Goal: Information Seeking & Learning: Check status

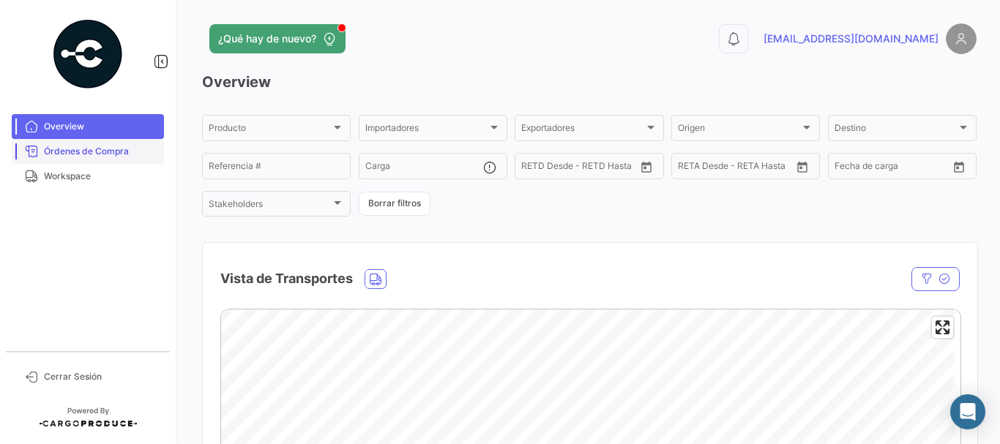
click at [100, 162] on link "Órdenes de Compra" at bounding box center [88, 151] width 152 height 25
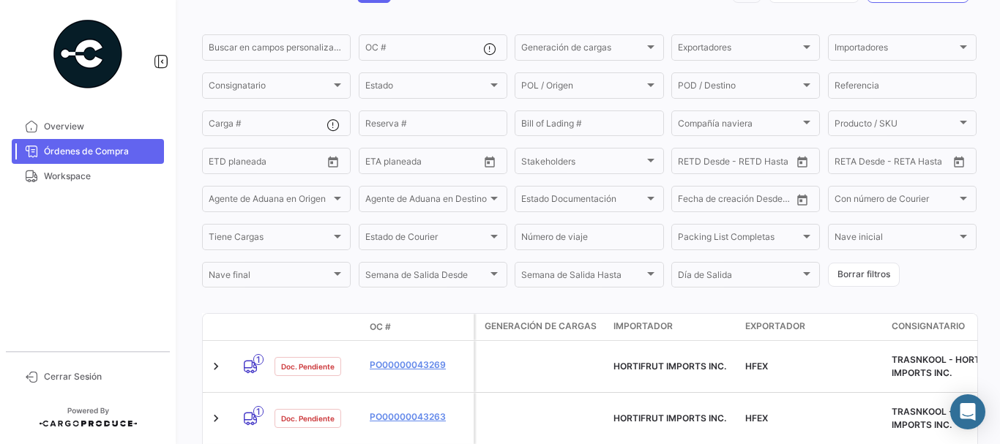
scroll to position [133, 0]
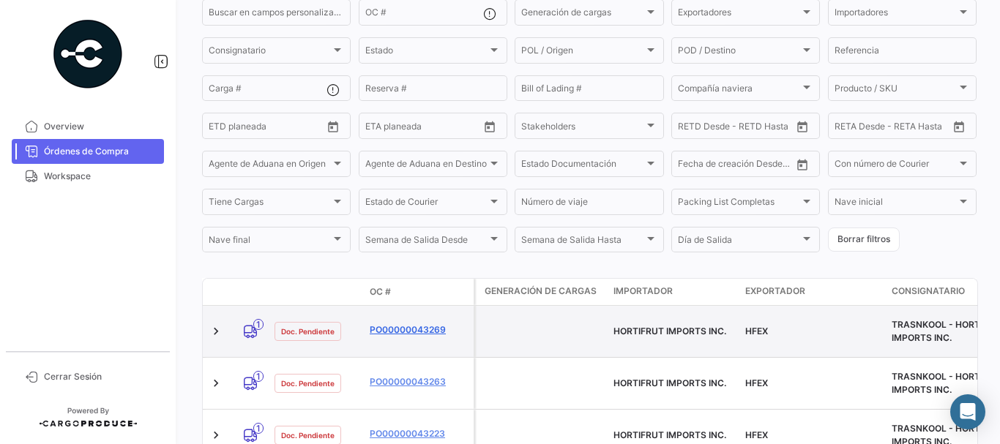
click at [376, 326] on link "PO00000043269" at bounding box center [419, 329] width 98 height 13
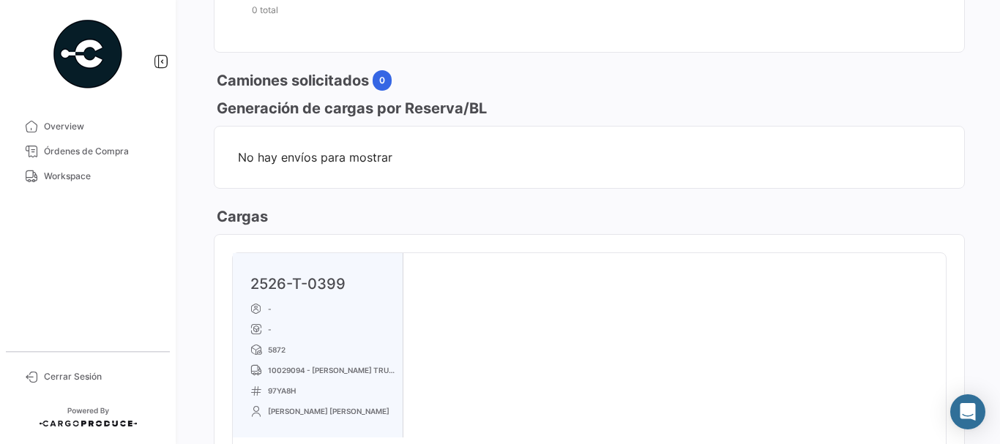
scroll to position [732, 0]
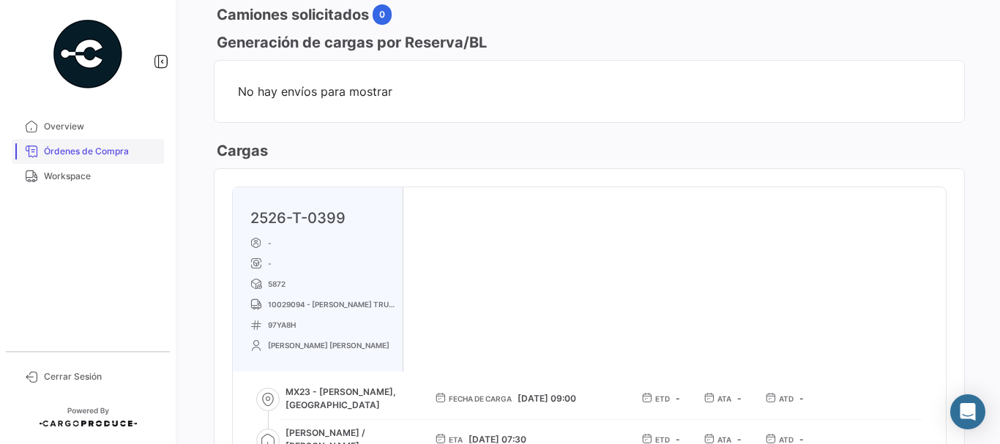
click at [105, 145] on span "Órdenes de Compra" at bounding box center [101, 151] width 114 height 13
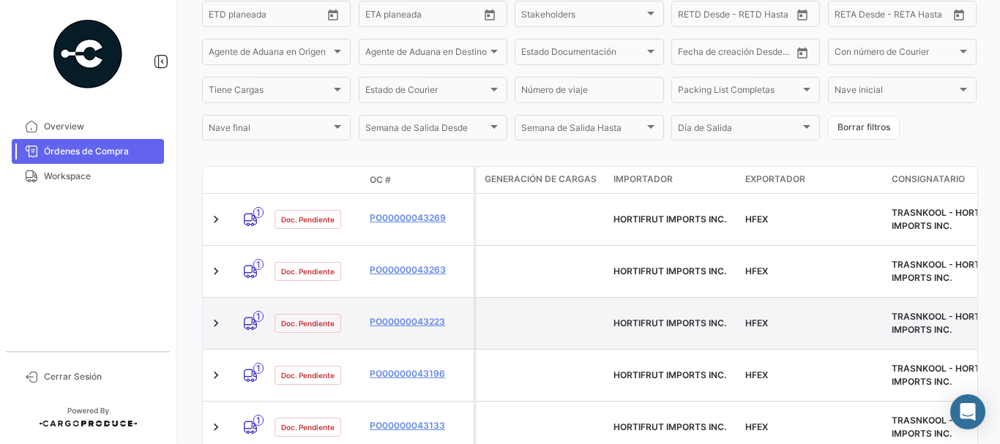
scroll to position [280, 0]
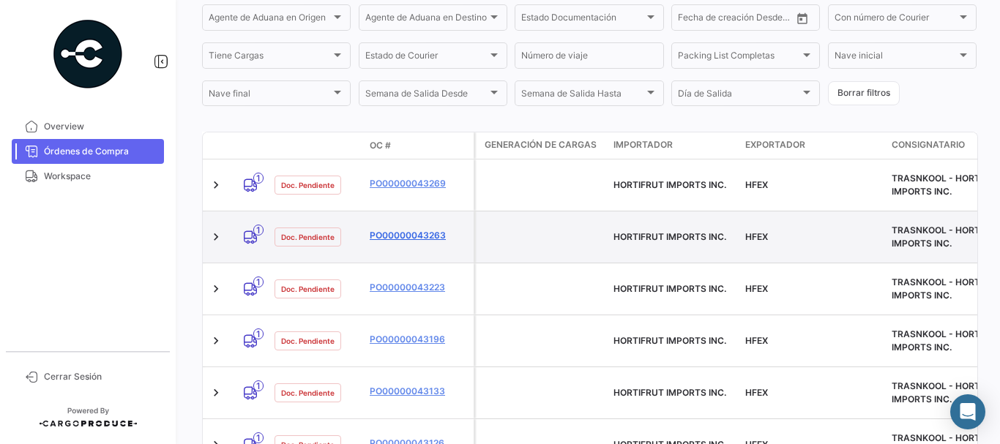
click at [427, 229] on link "PO00000043263" at bounding box center [419, 235] width 98 height 13
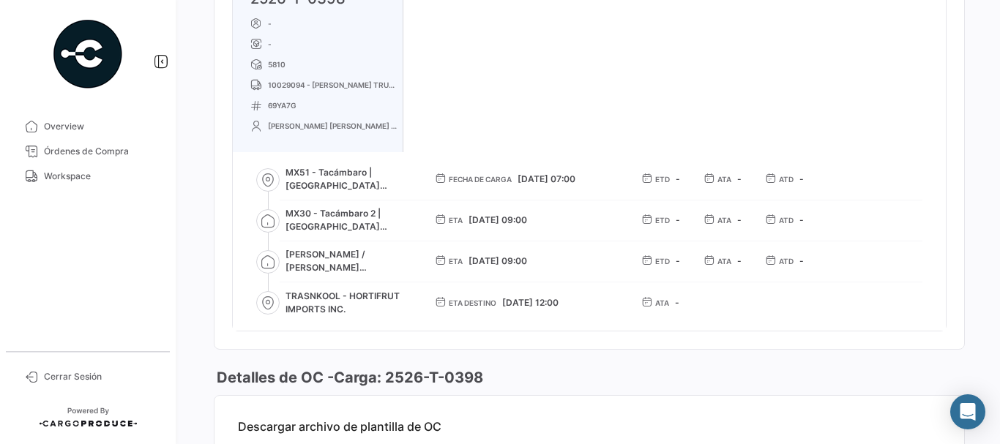
scroll to position [805, 0]
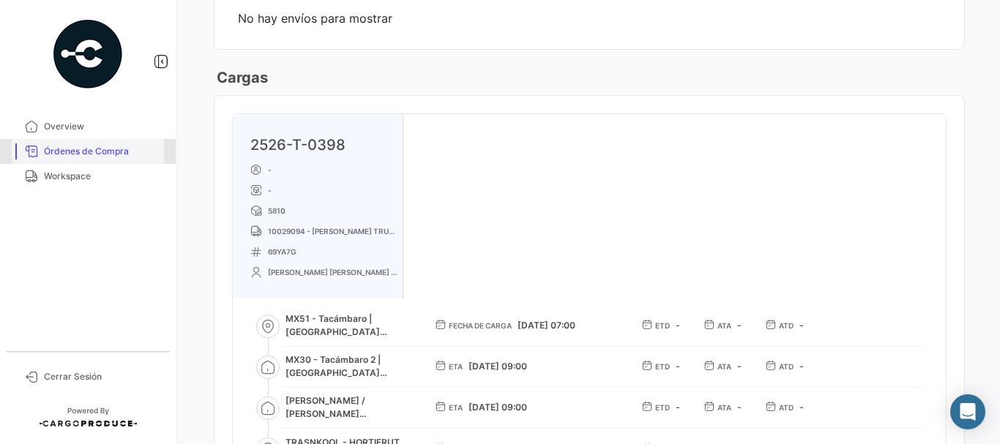
click at [94, 151] on span "Órdenes de Compra" at bounding box center [101, 151] width 114 height 13
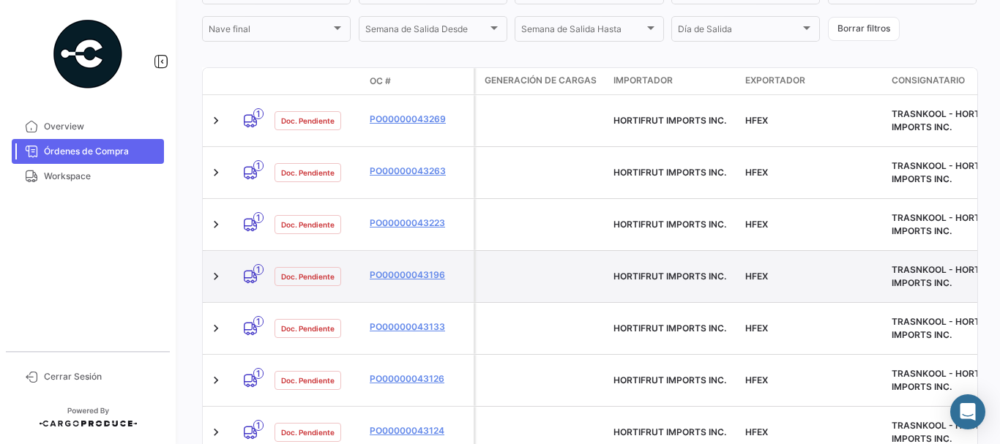
scroll to position [353, 0]
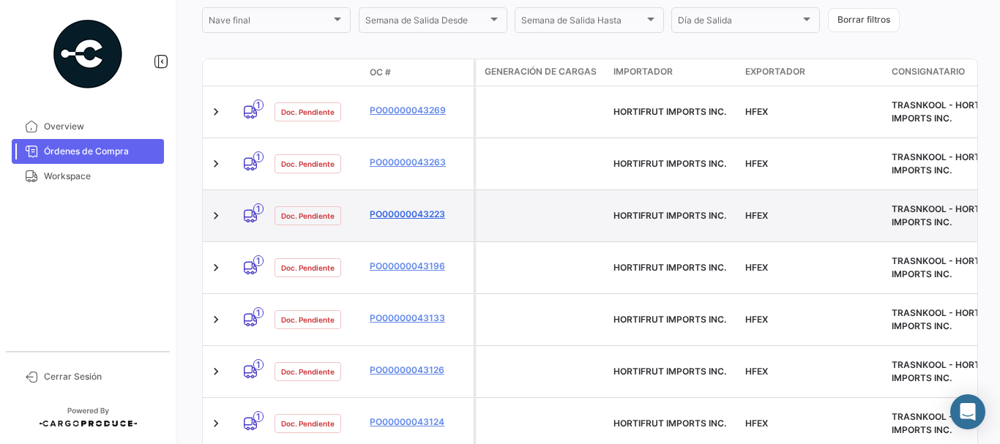
click at [400, 208] on link "PO00000043223" at bounding box center [419, 214] width 98 height 13
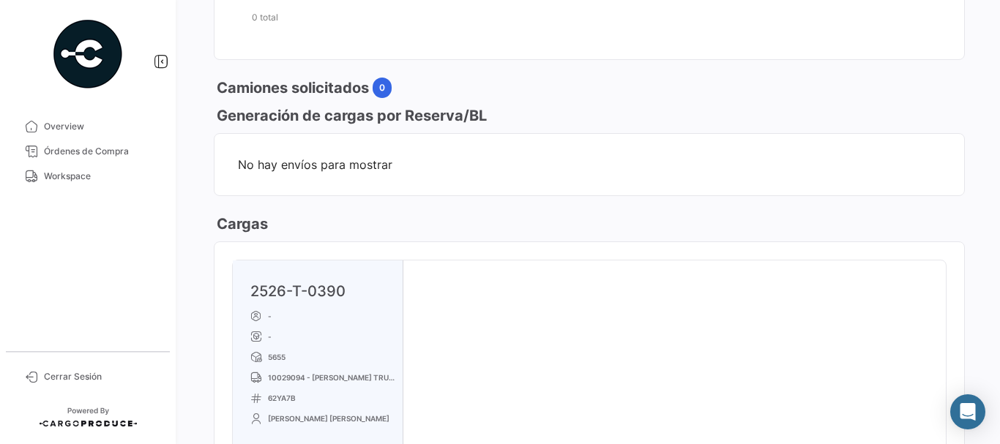
scroll to position [805, 0]
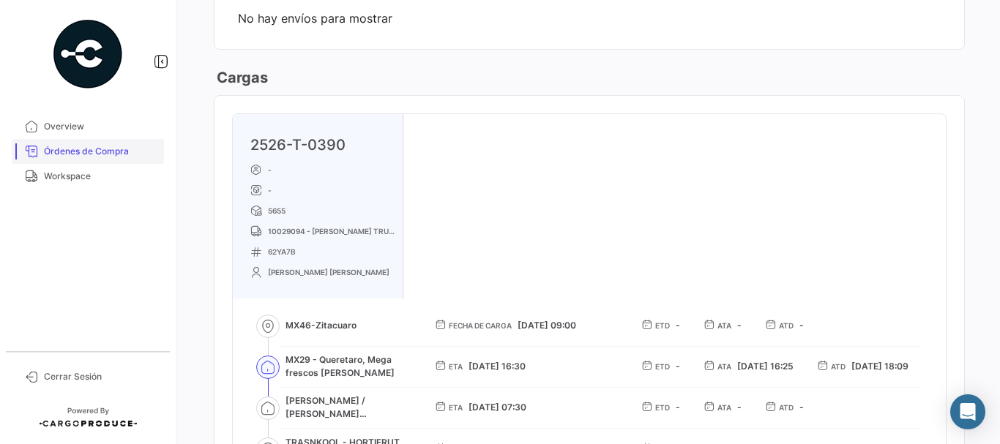
click at [78, 154] on span "Órdenes de Compra" at bounding box center [101, 151] width 114 height 13
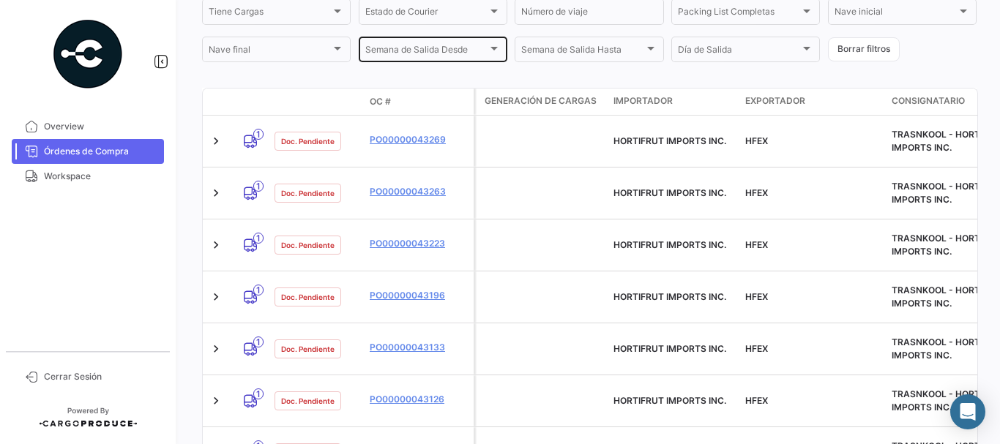
scroll to position [353, 0]
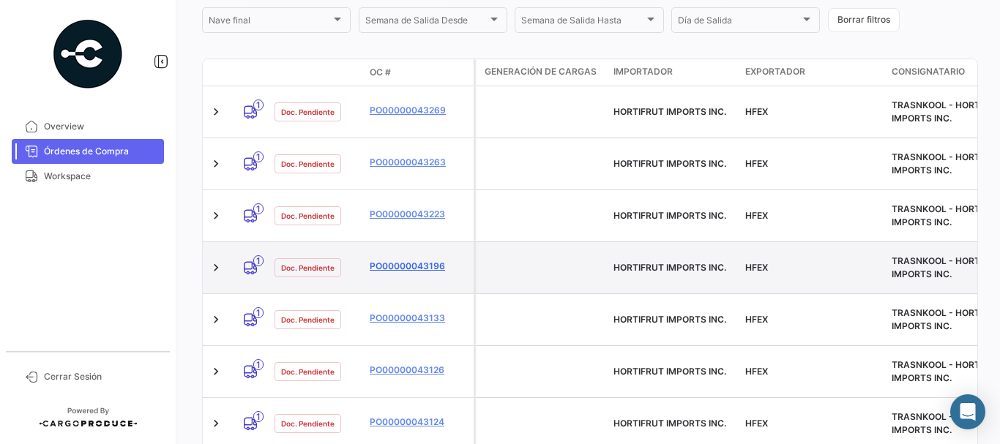
click at [400, 260] on link "PO00000043196" at bounding box center [419, 266] width 98 height 13
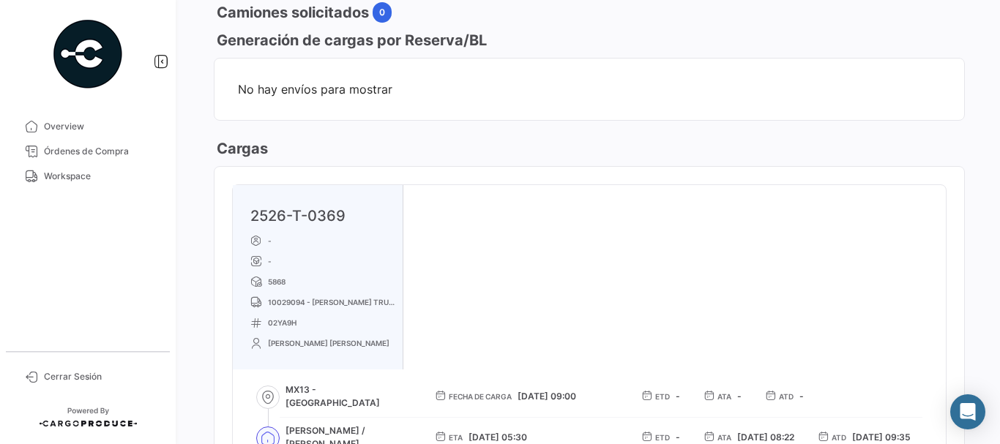
scroll to position [805, 0]
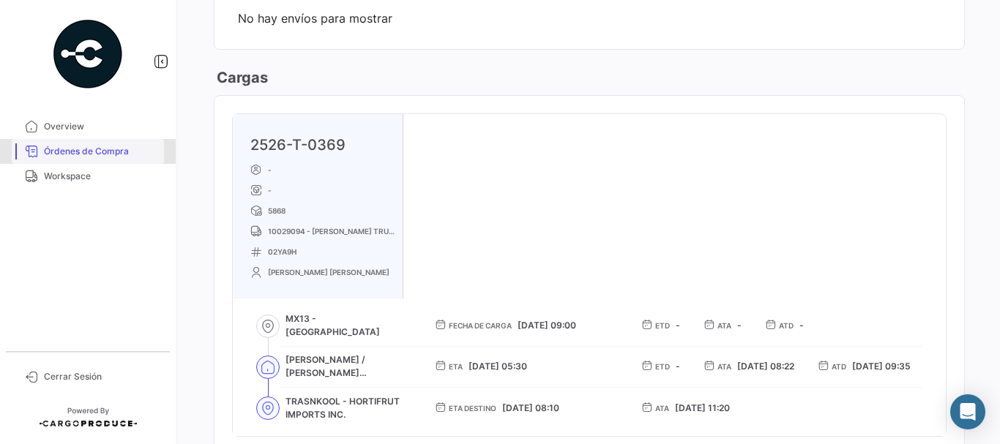
click at [76, 150] on span "Órdenes de Compra" at bounding box center [101, 151] width 114 height 13
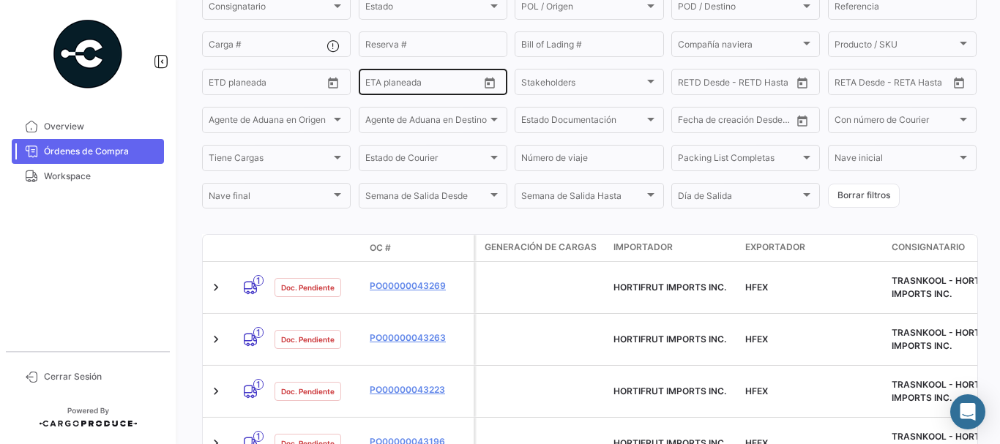
scroll to position [293, 0]
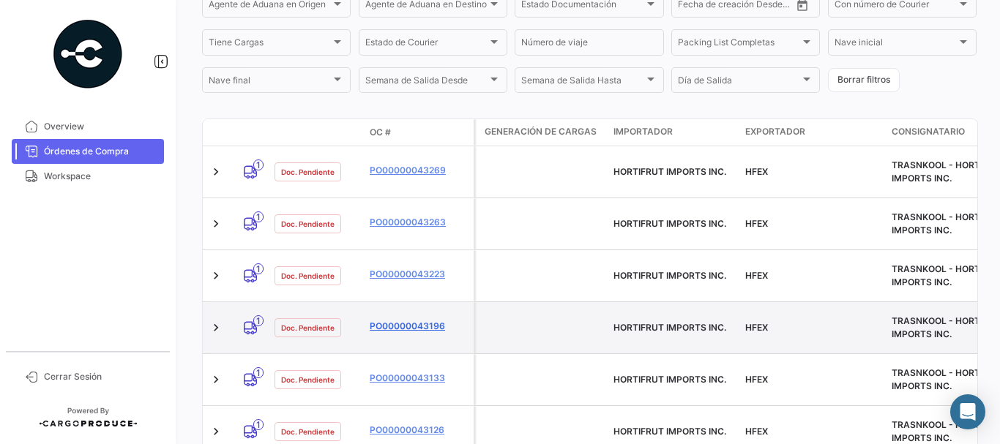
click at [427, 320] on link "PO00000043196" at bounding box center [419, 326] width 98 height 13
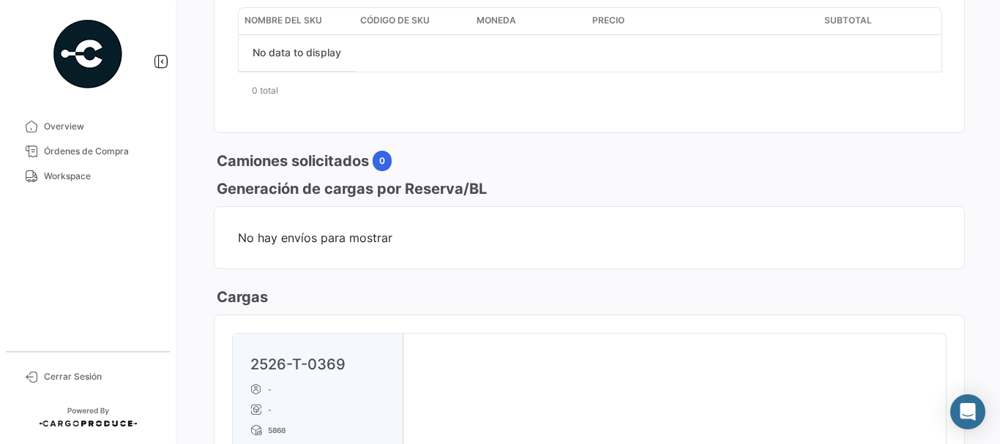
scroll to position [659, 0]
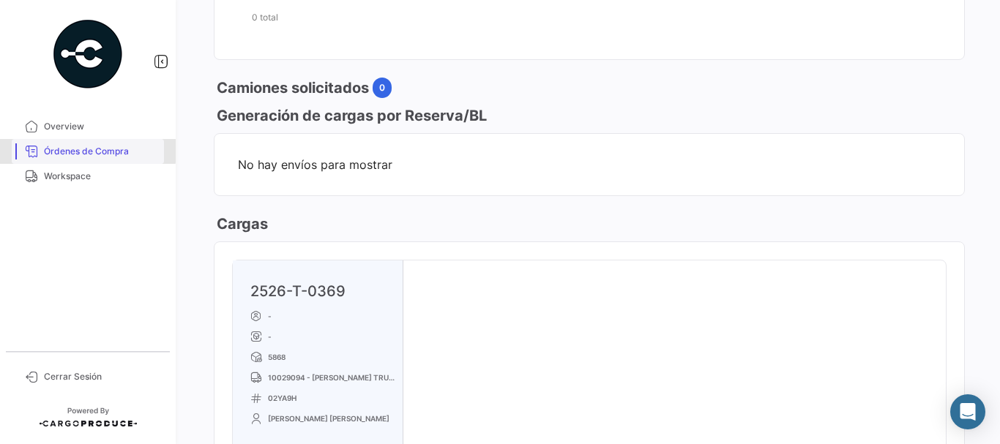
click at [86, 151] on span "Órdenes de Compra" at bounding box center [101, 151] width 114 height 13
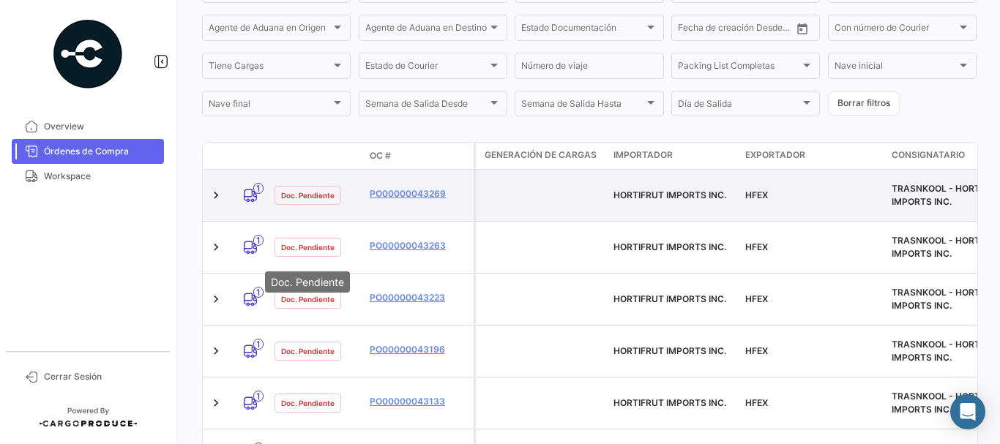
scroll to position [353, 0]
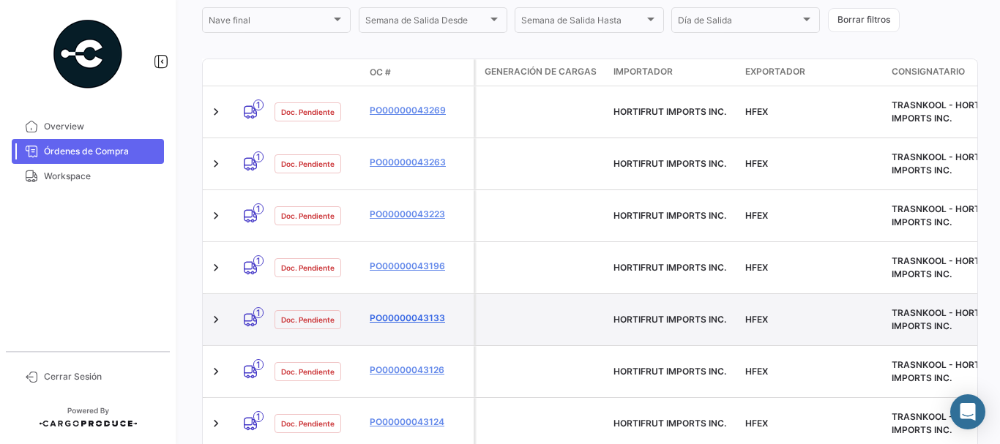
click at [400, 312] on link "PO00000043133" at bounding box center [419, 318] width 98 height 13
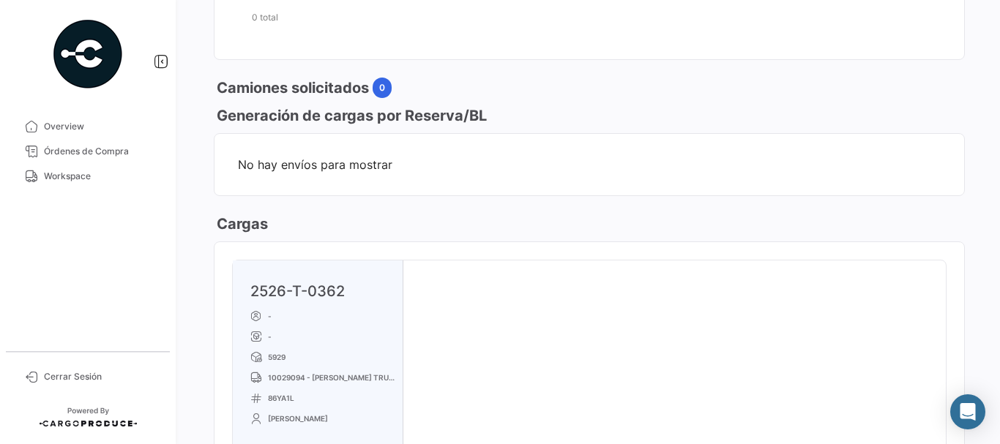
scroll to position [878, 0]
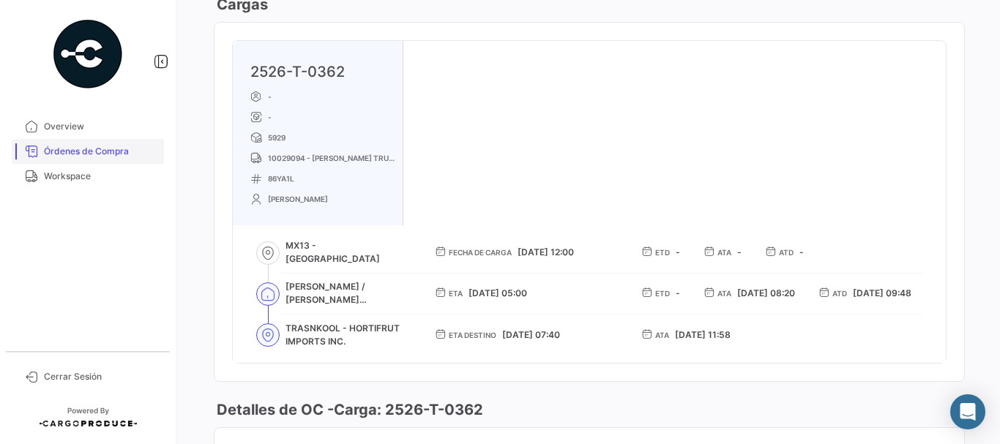
click at [89, 149] on span "Órdenes de Compra" at bounding box center [101, 151] width 114 height 13
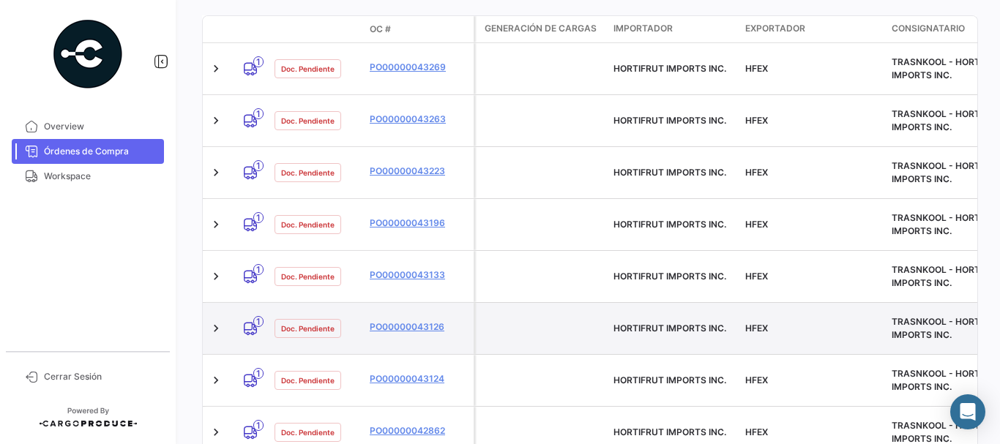
scroll to position [366, 0]
